Goal: Task Accomplishment & Management: Use online tool/utility

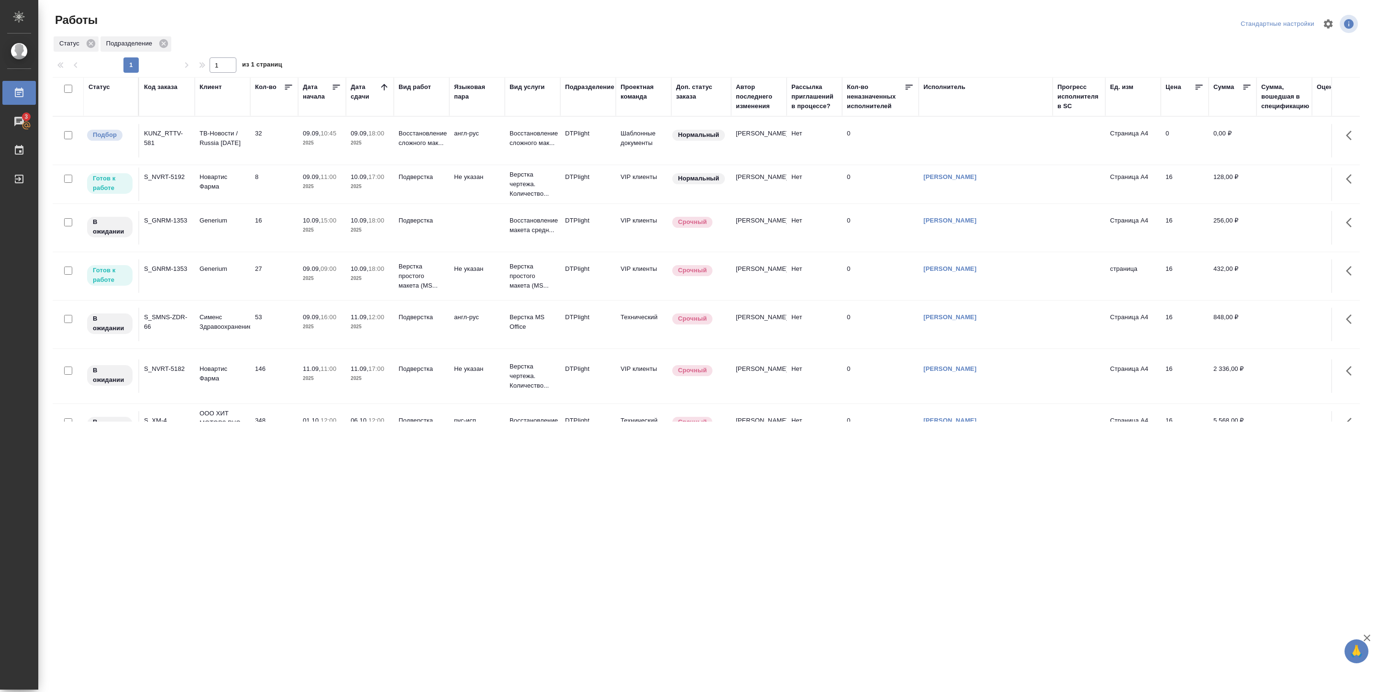
click at [299, 189] on td "09.09, 11:00 2025" at bounding box center [322, 185] width 48 height 34
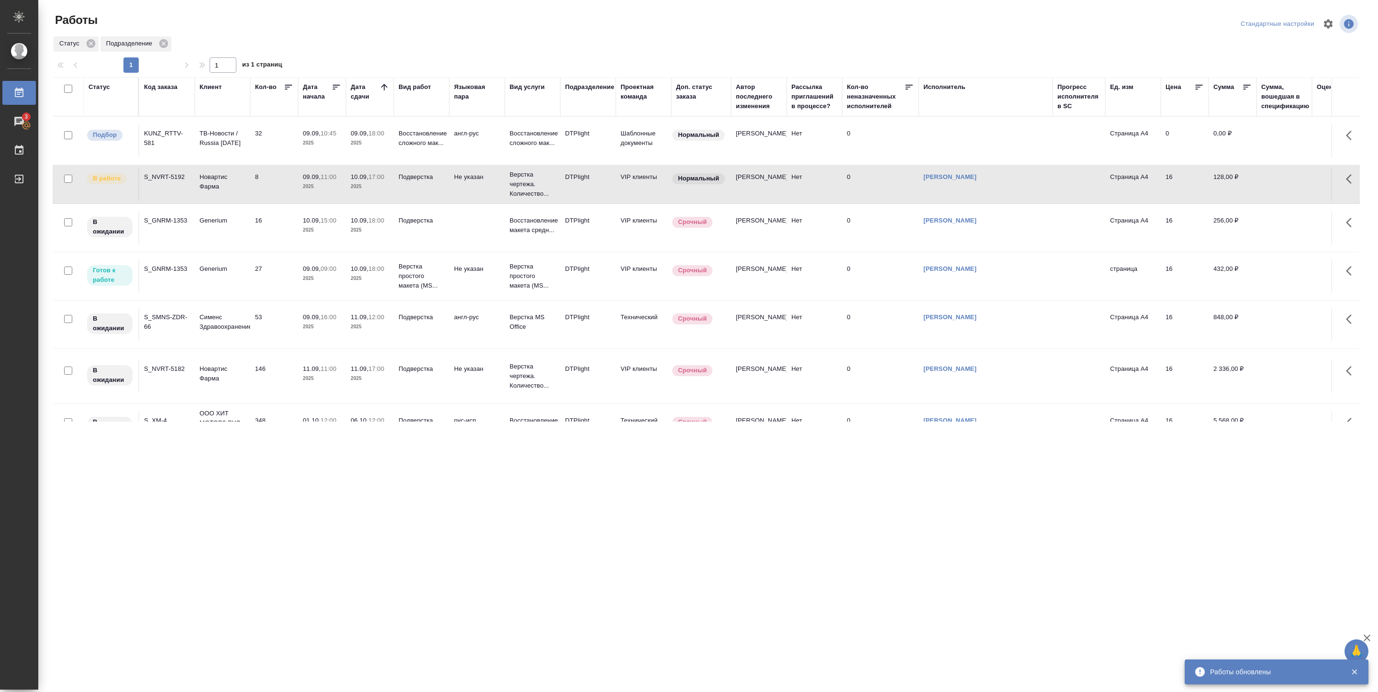
click at [209, 274] on p "Generium" at bounding box center [223, 269] width 46 height 10
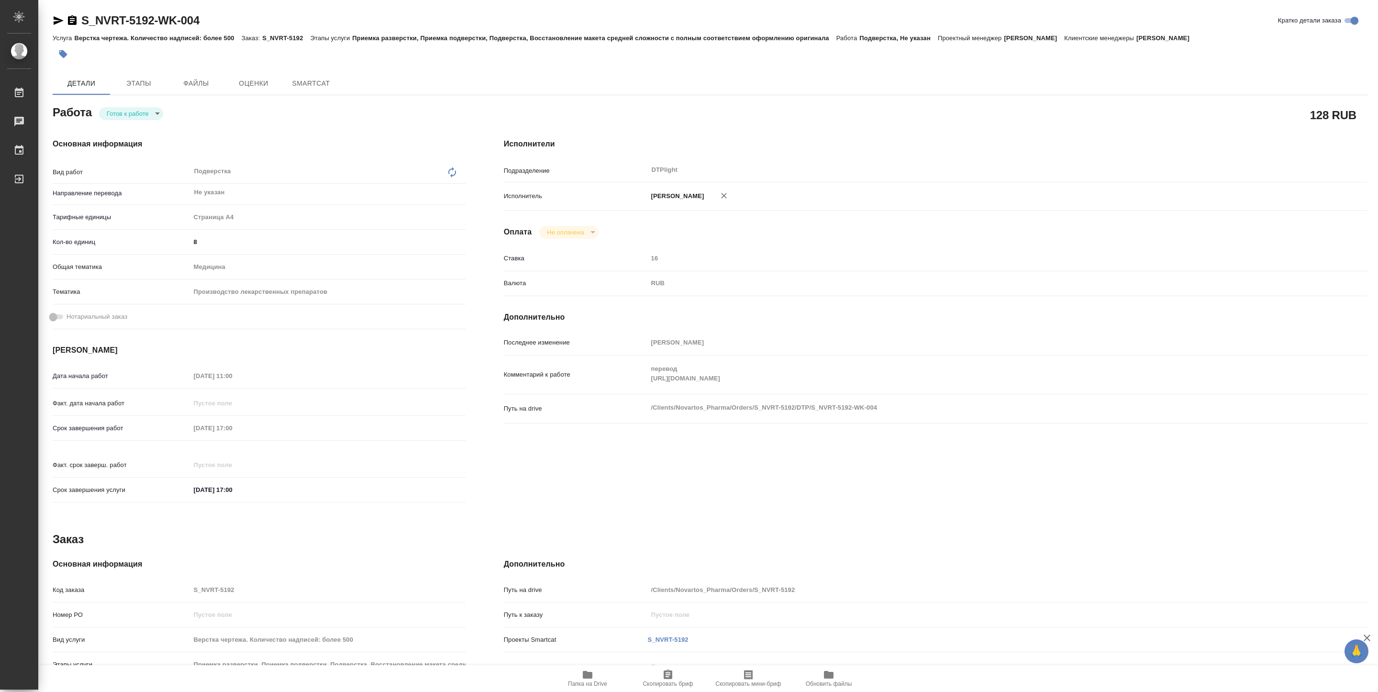
type textarea "x"
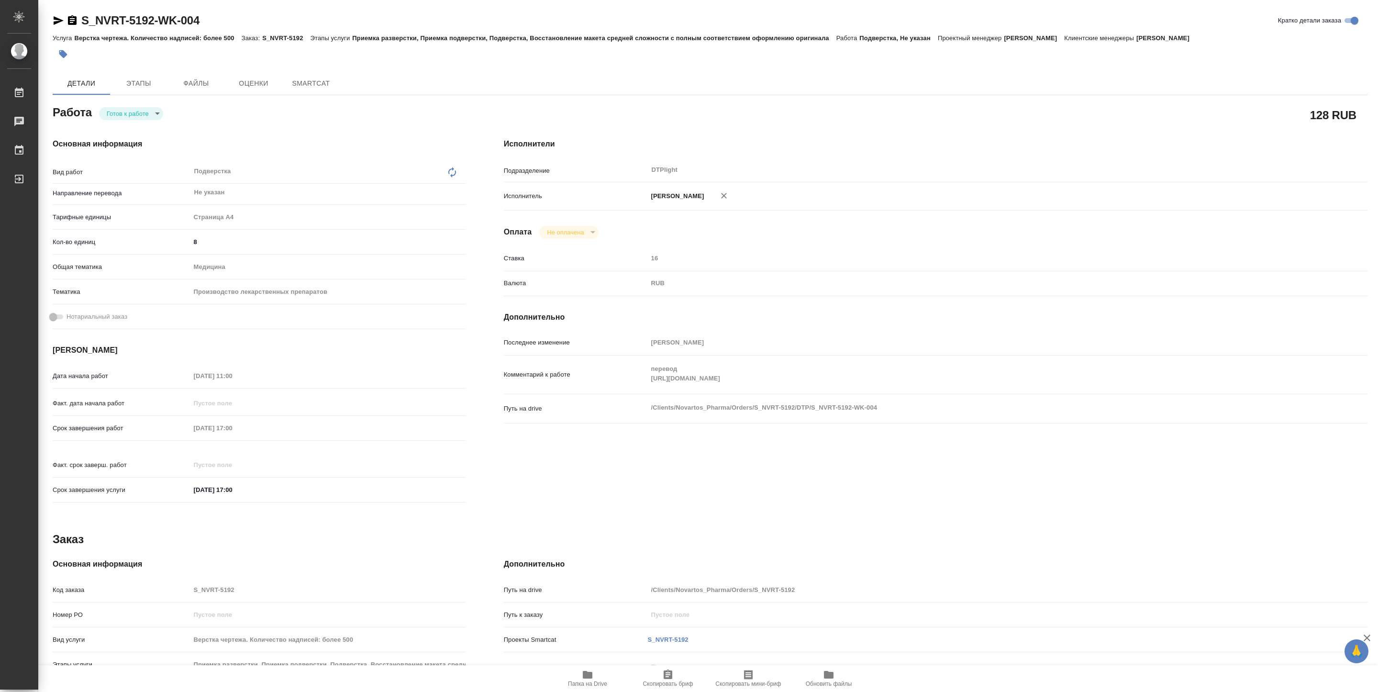
click at [152, 117] on body "🙏 .cls-1 fill:#fff; AWATERA Pankina Anna Работы Чаты График Выйти S_NVRT-5192-W…" at bounding box center [689, 346] width 1378 height 692
type textarea "x"
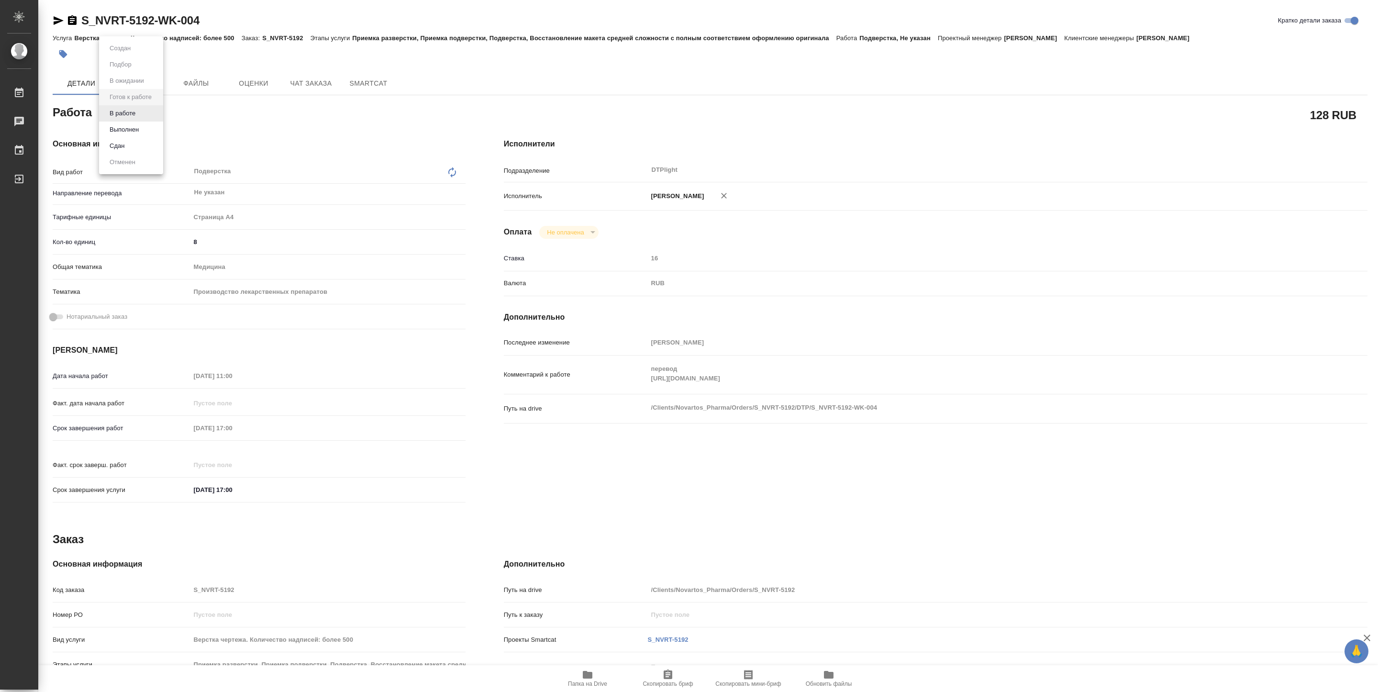
type textarea "x"
click at [138, 111] on button "В работе" at bounding box center [123, 113] width 32 height 11
type textarea "x"
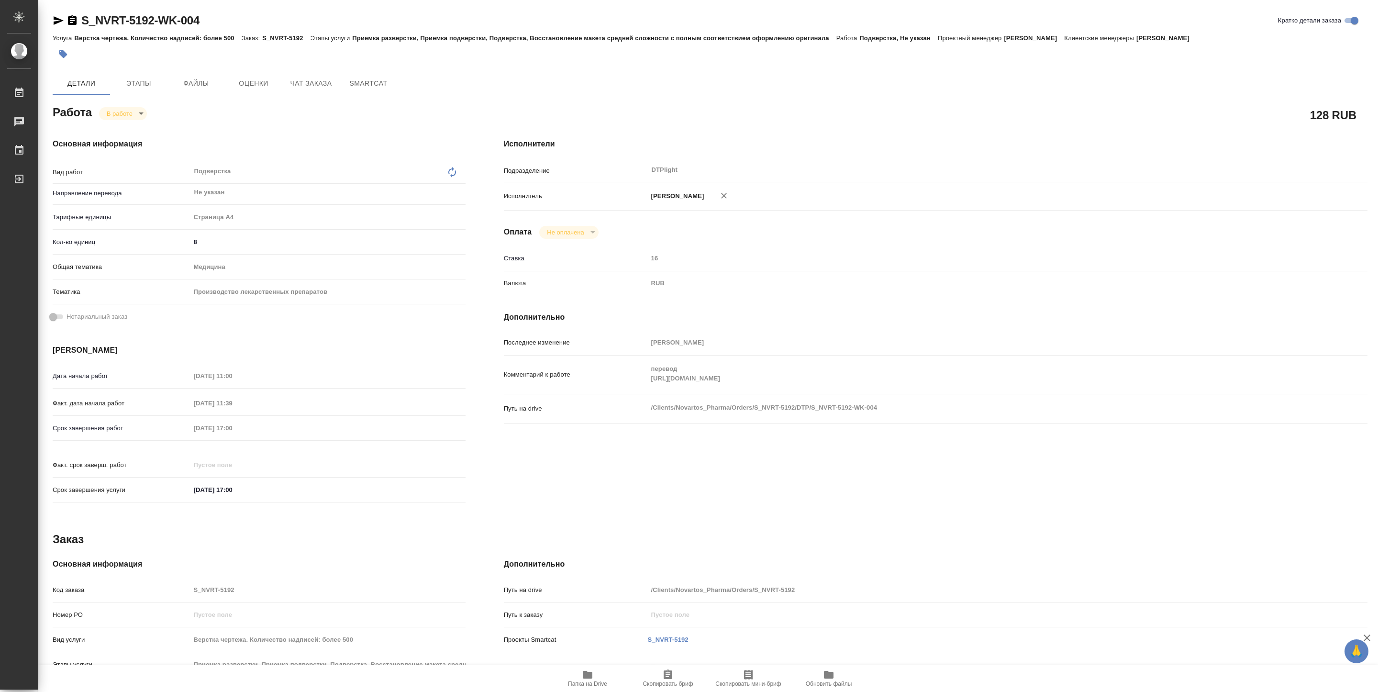
type textarea "x"
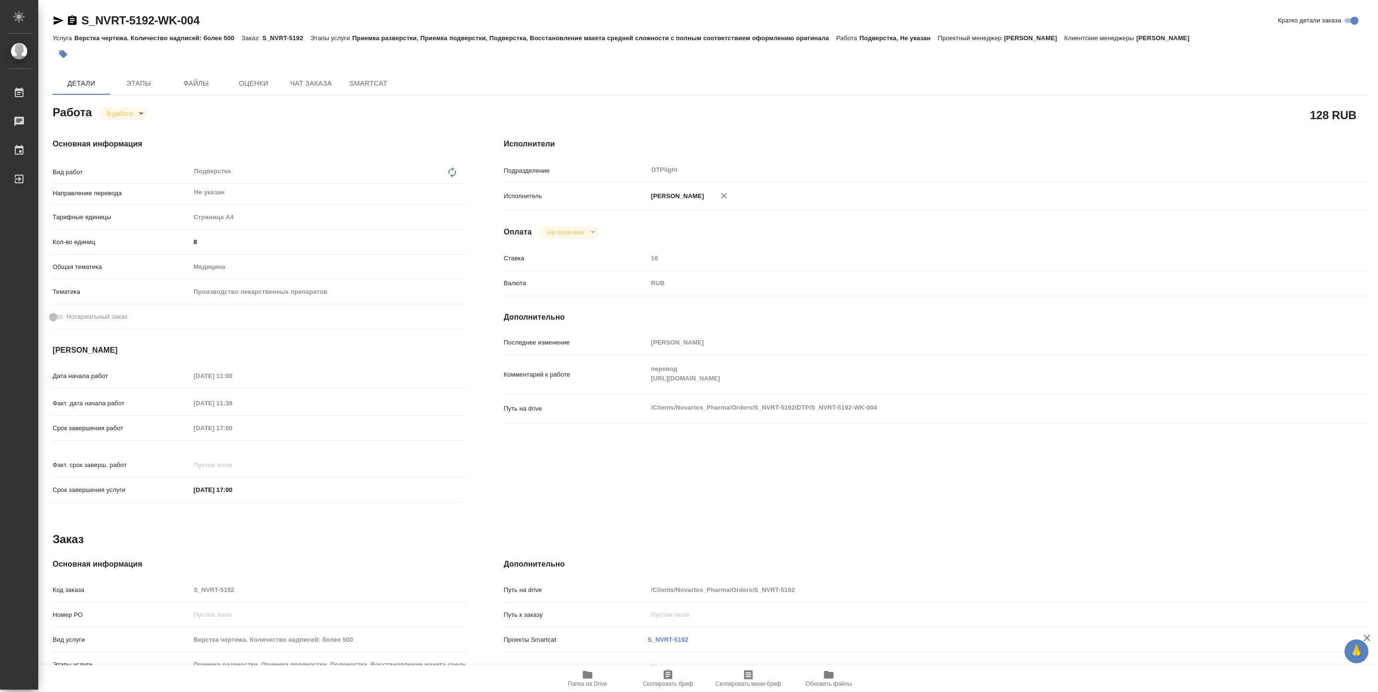
type textarea "x"
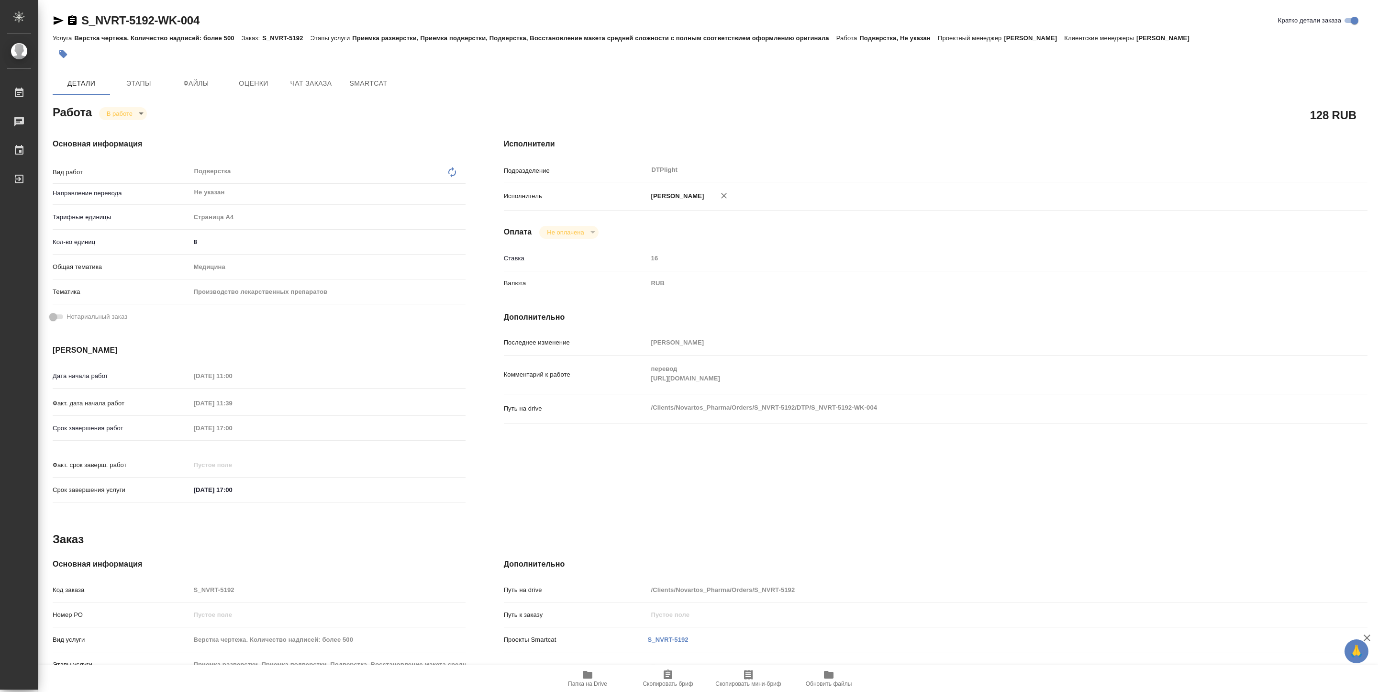
type textarea "x"
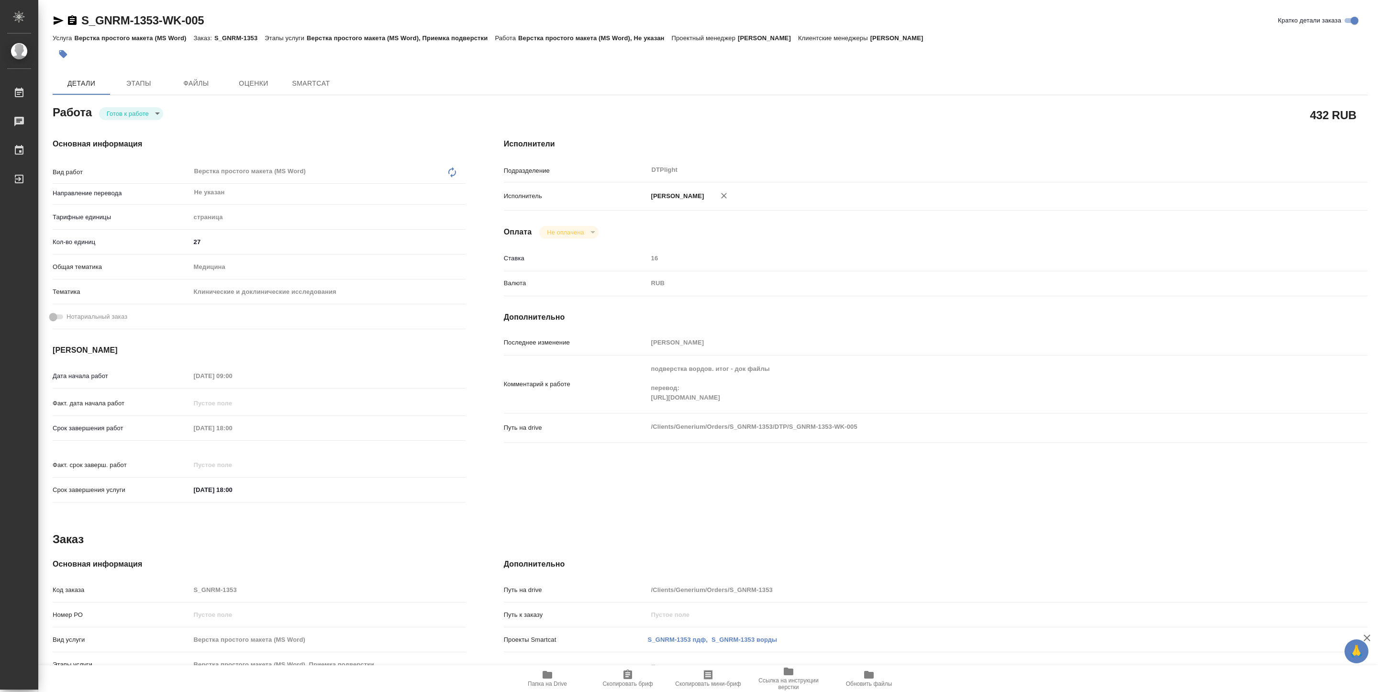
type textarea "x"
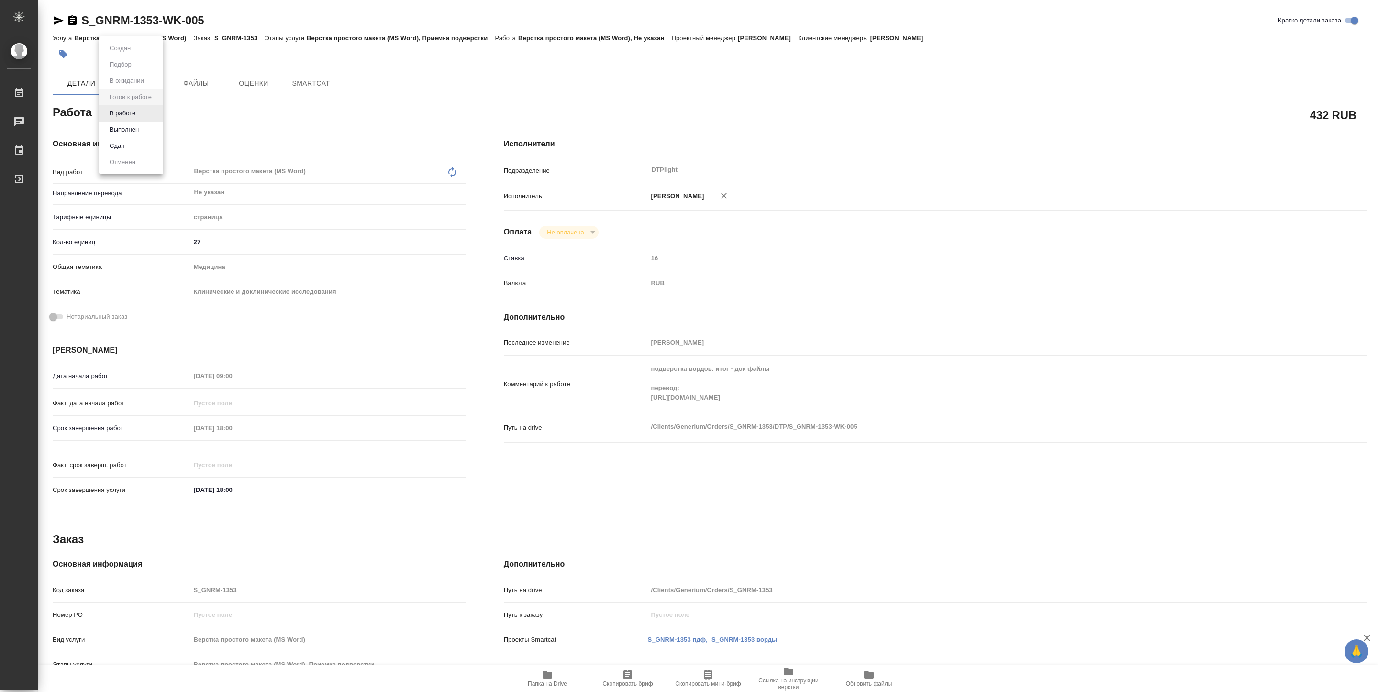
click at [112, 116] on body "🙏 .cls-1 fill:#fff; AWATERA Pankina Anna Работы Чаты График Выйти S_GNRM-1353-W…" at bounding box center [689, 346] width 1378 height 692
type textarea "x"
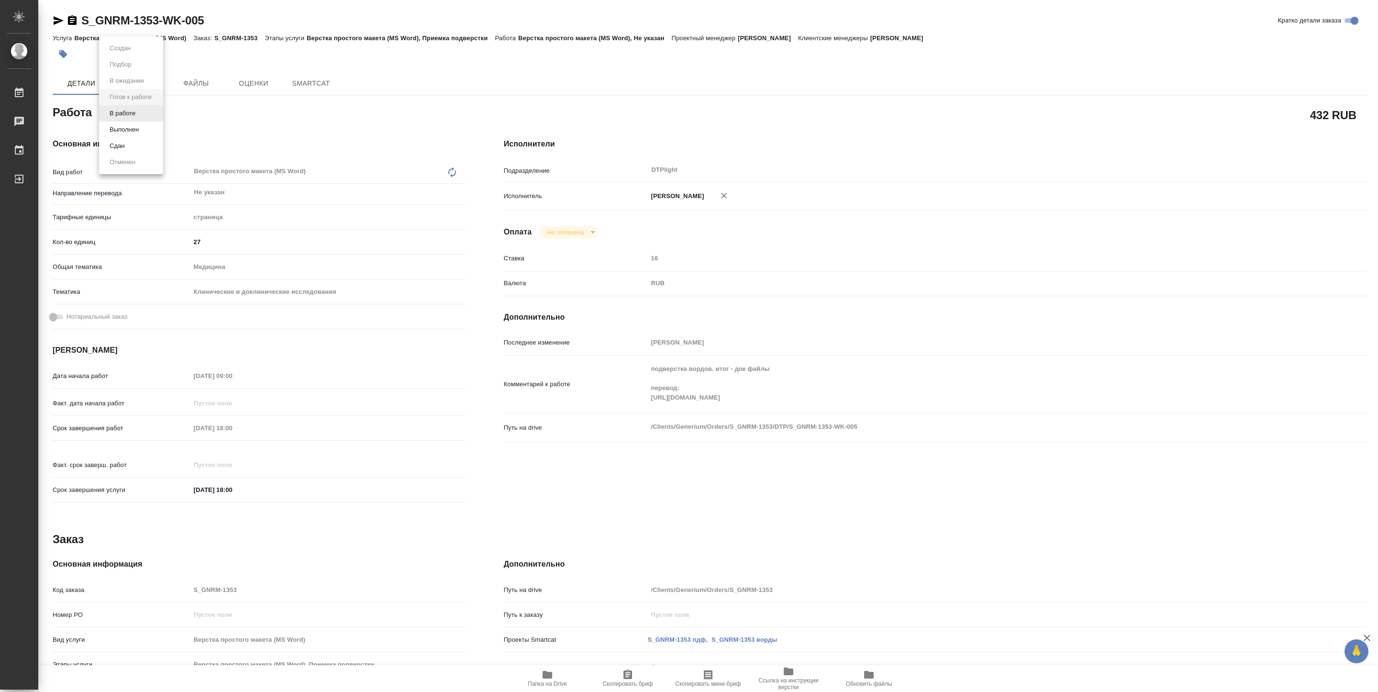
type textarea "x"
click at [112, 116] on button "В работе" at bounding box center [123, 113] width 32 height 11
type textarea "x"
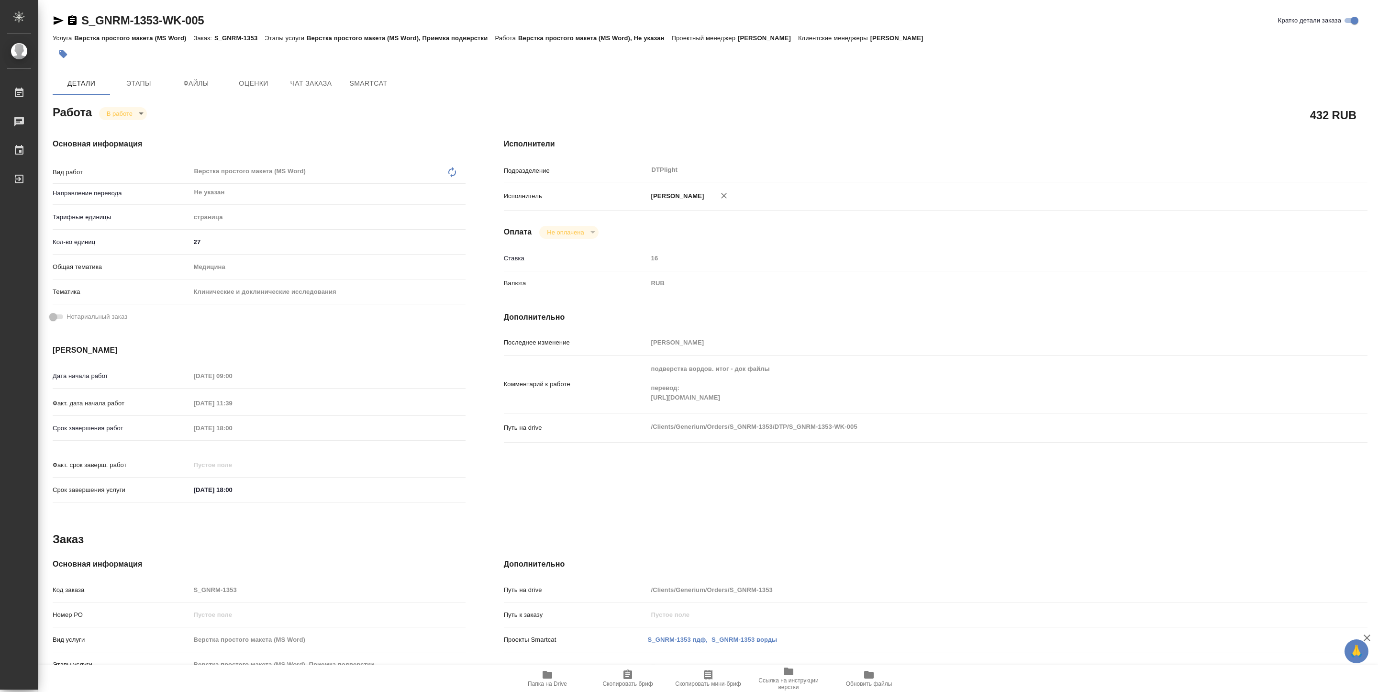
type textarea "x"
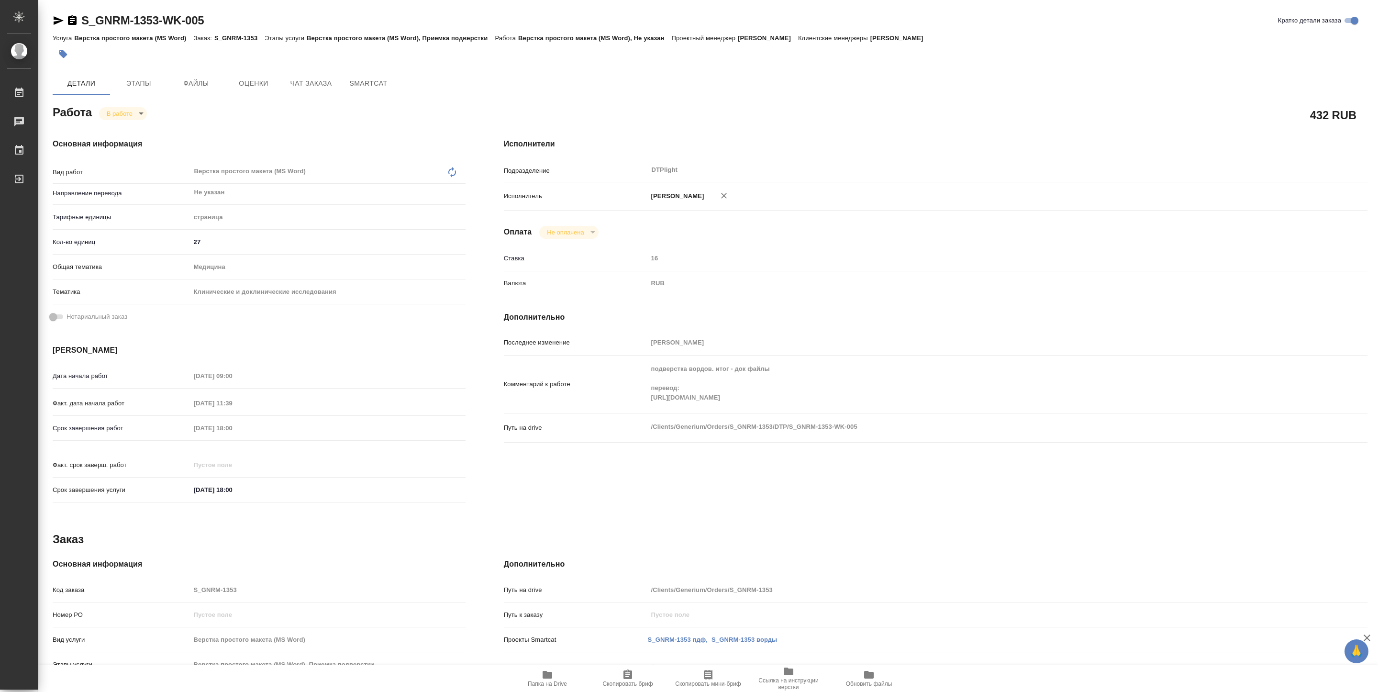
type textarea "x"
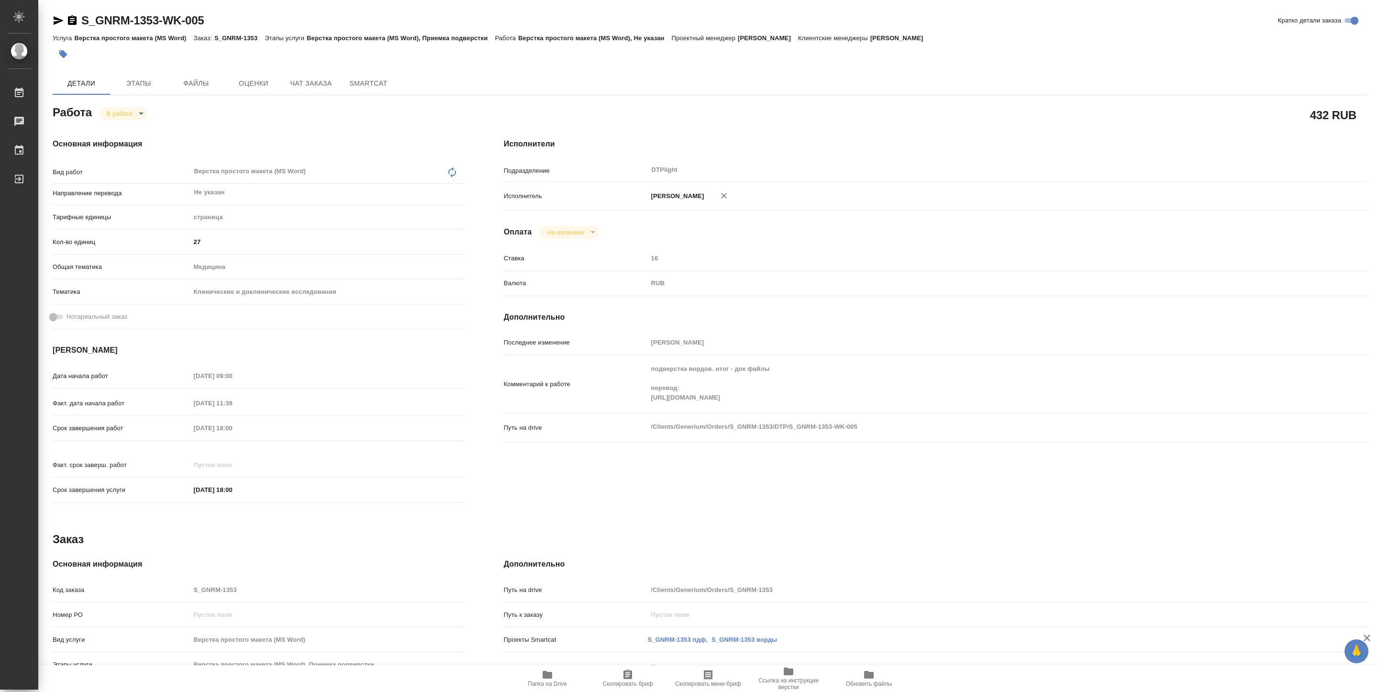
type textarea "x"
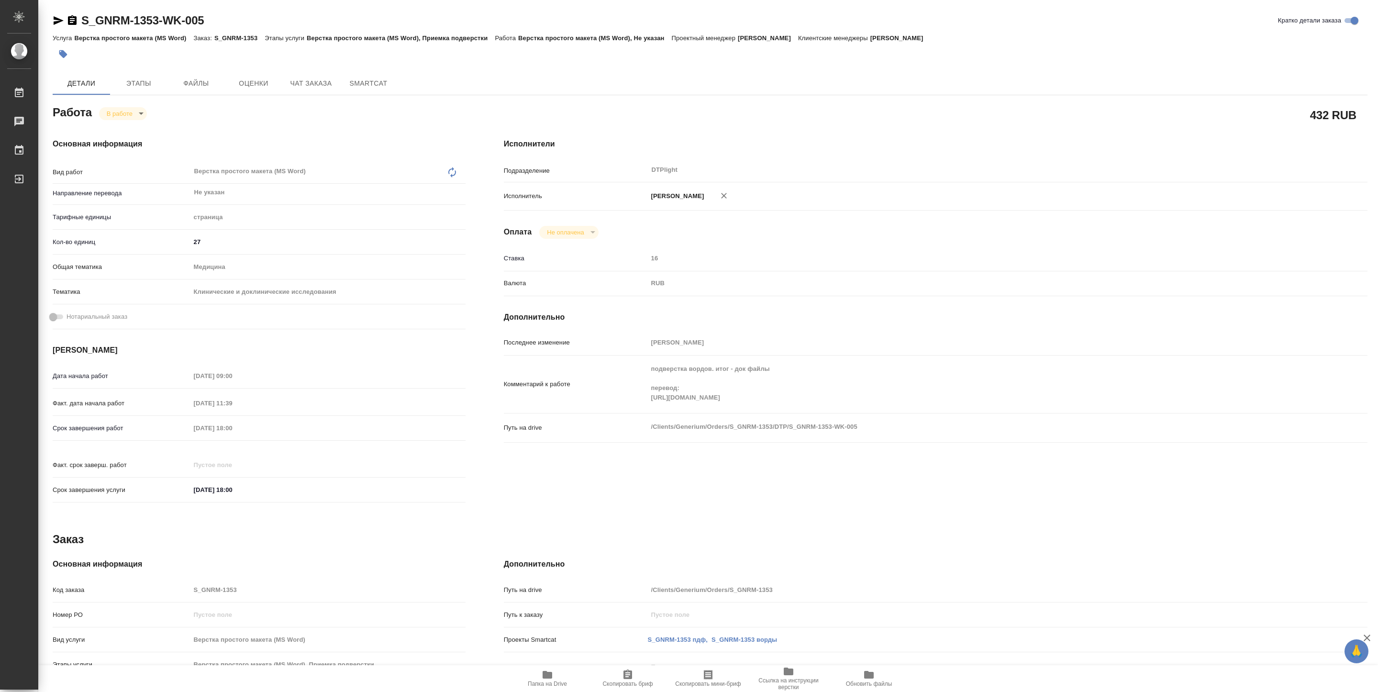
type textarea "x"
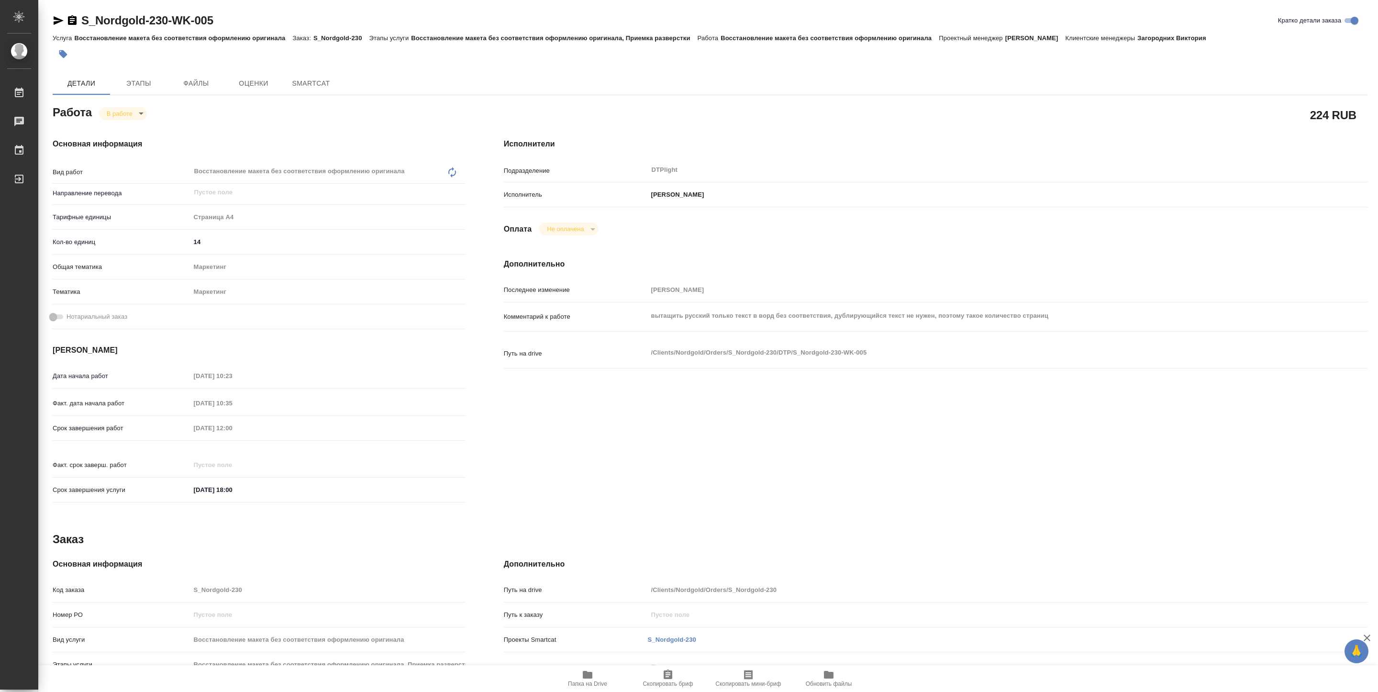
type textarea "x"
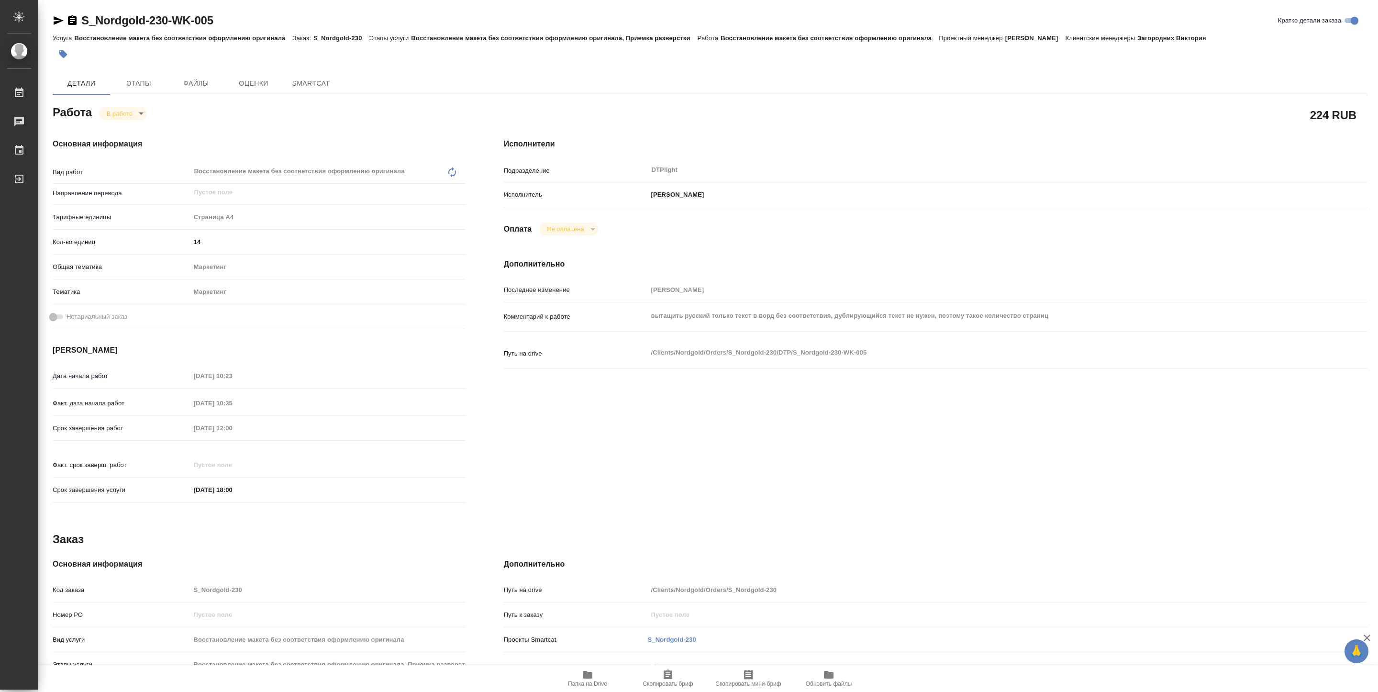
type textarea "x"
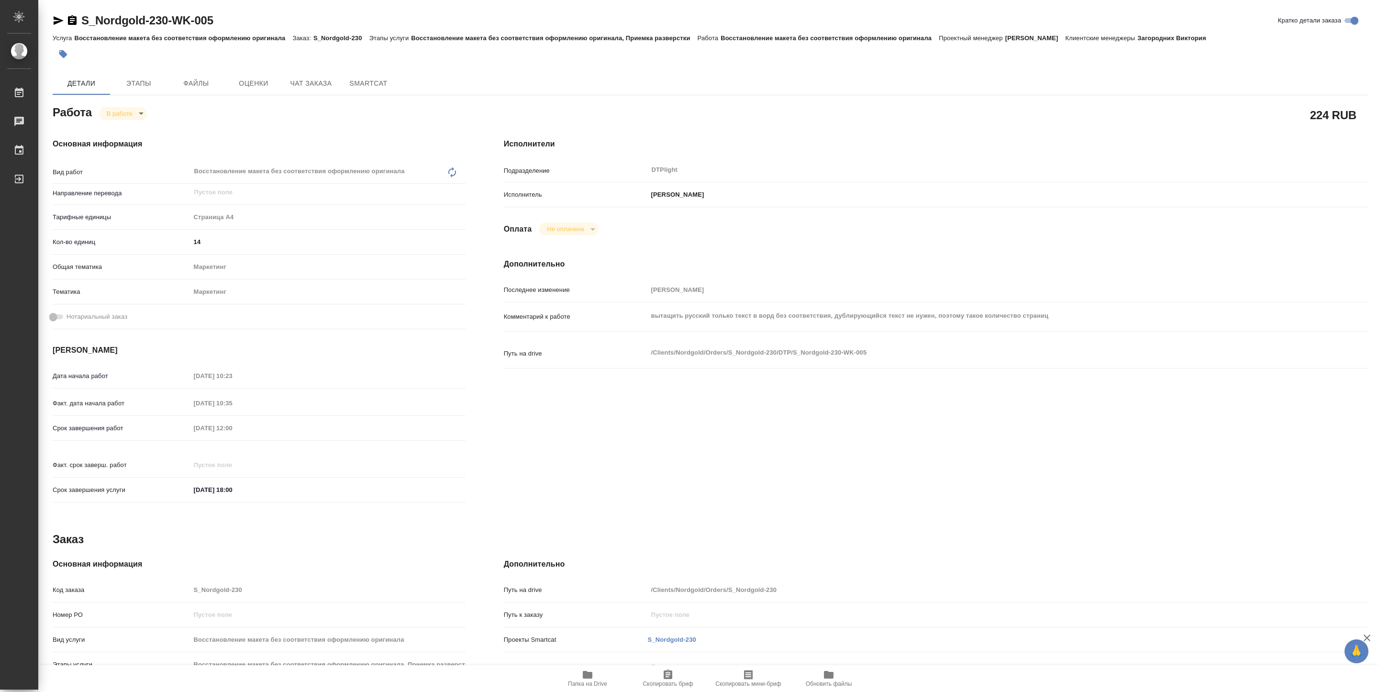
type textarea "x"
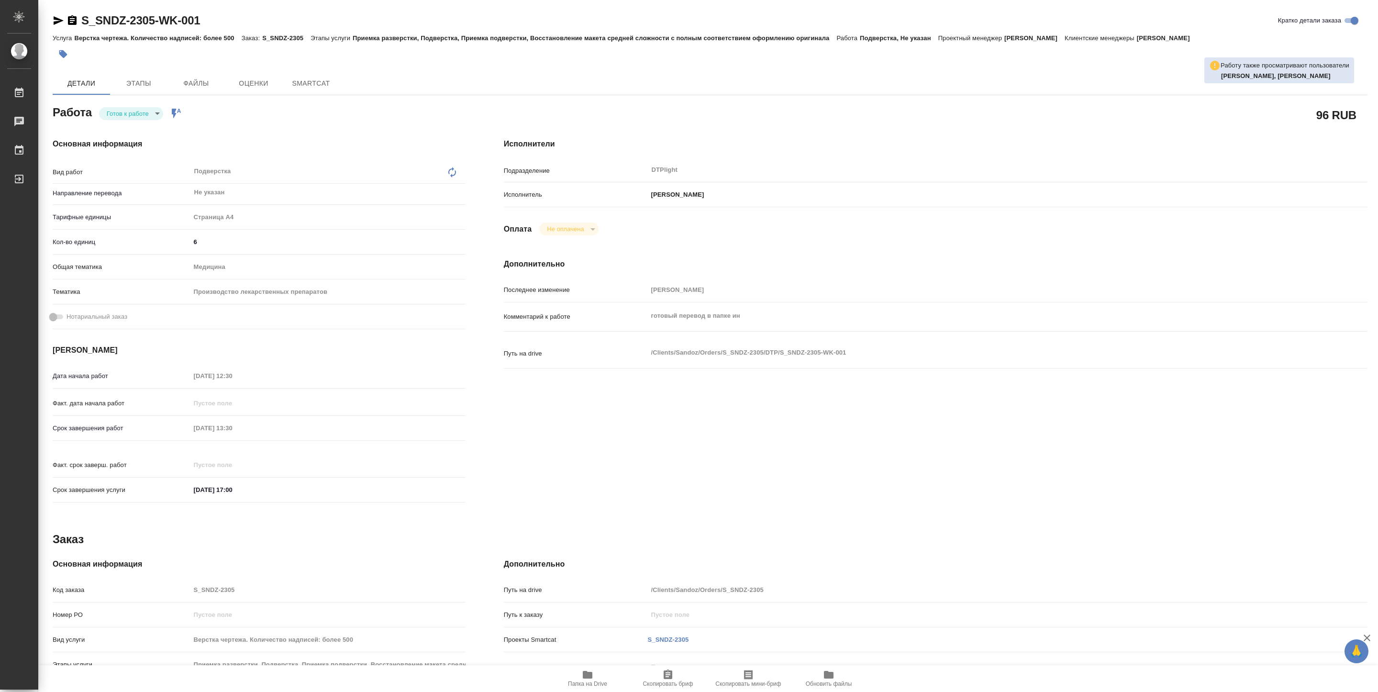
type textarea "x"
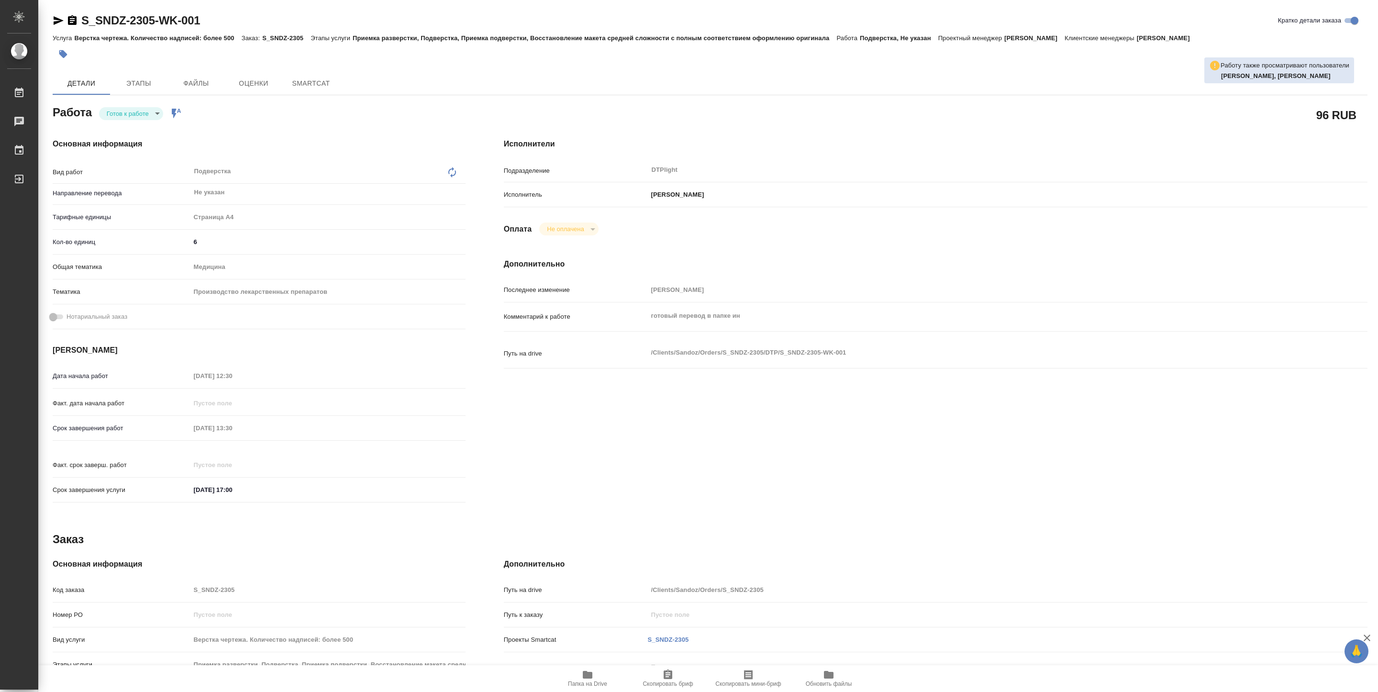
type textarea "x"
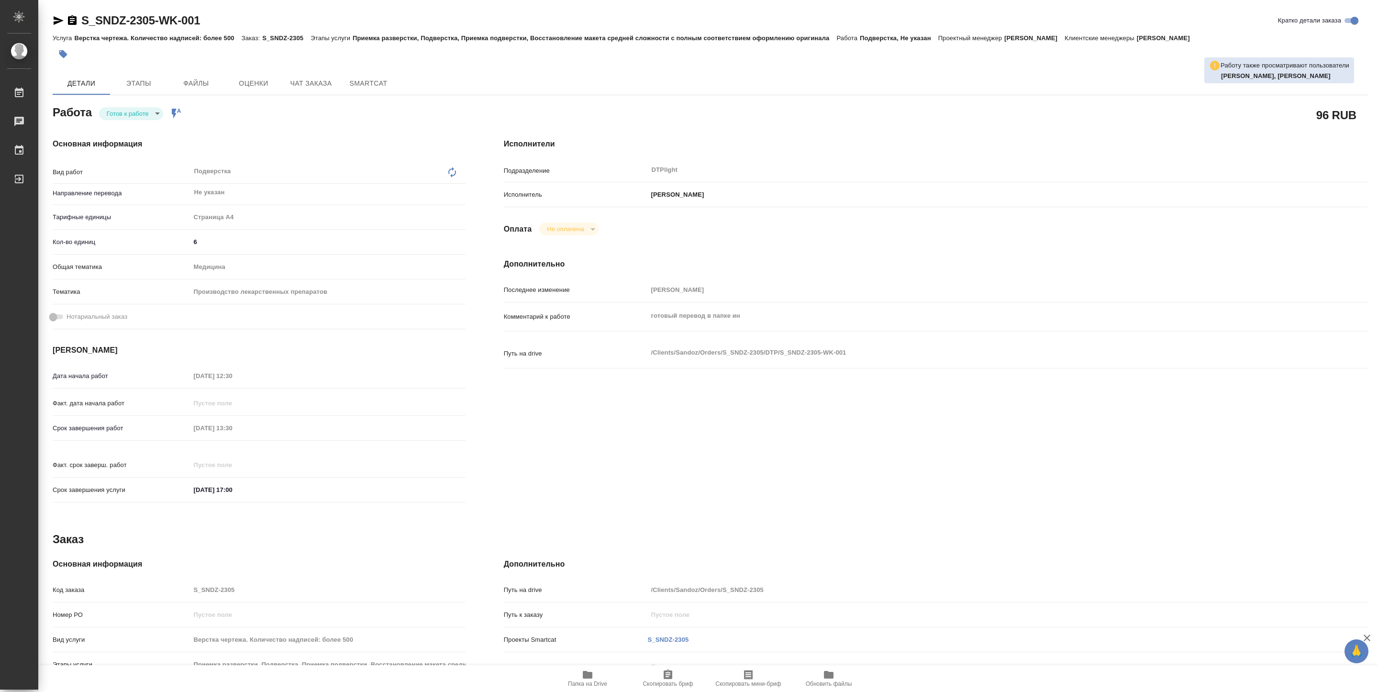
type textarea "x"
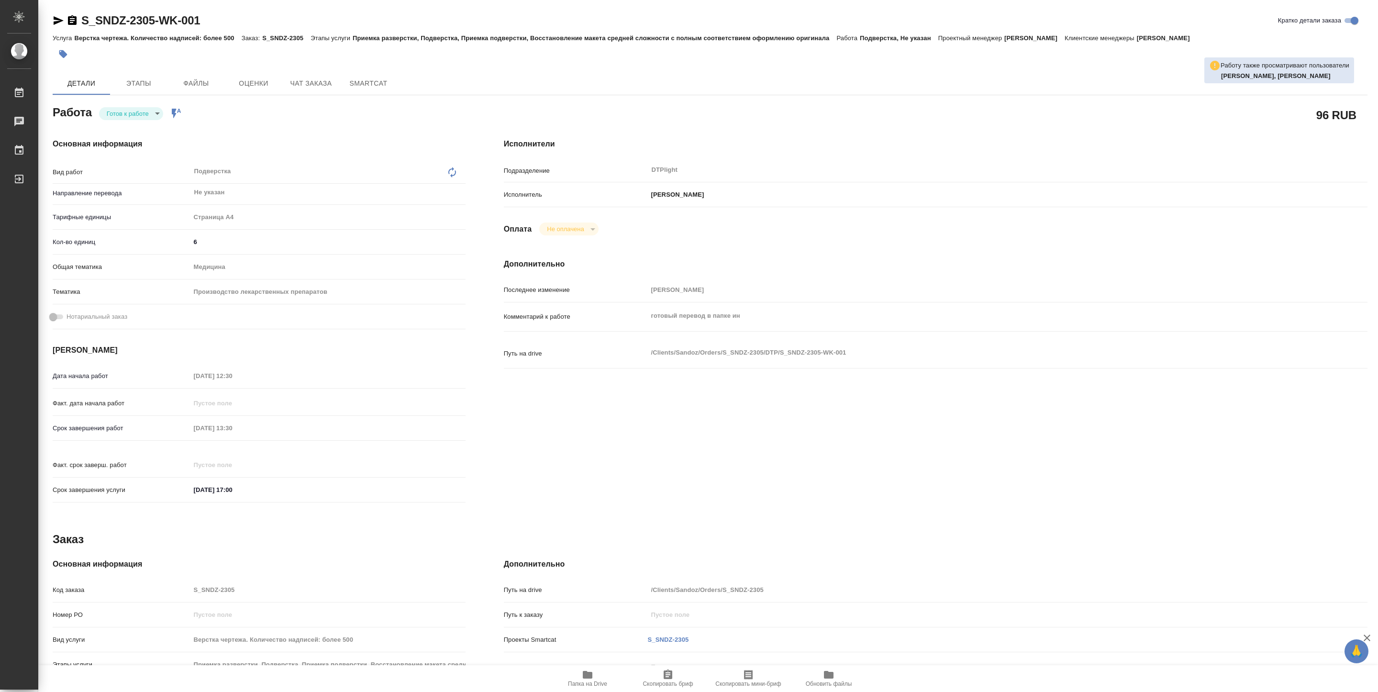
type textarea "x"
